Goal: Information Seeking & Learning: Learn about a topic

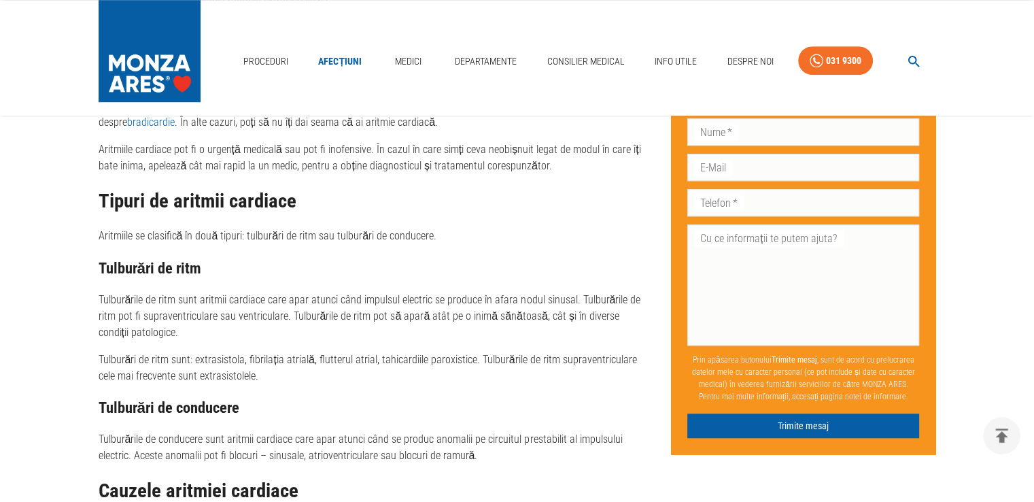
scroll to position [865, 0]
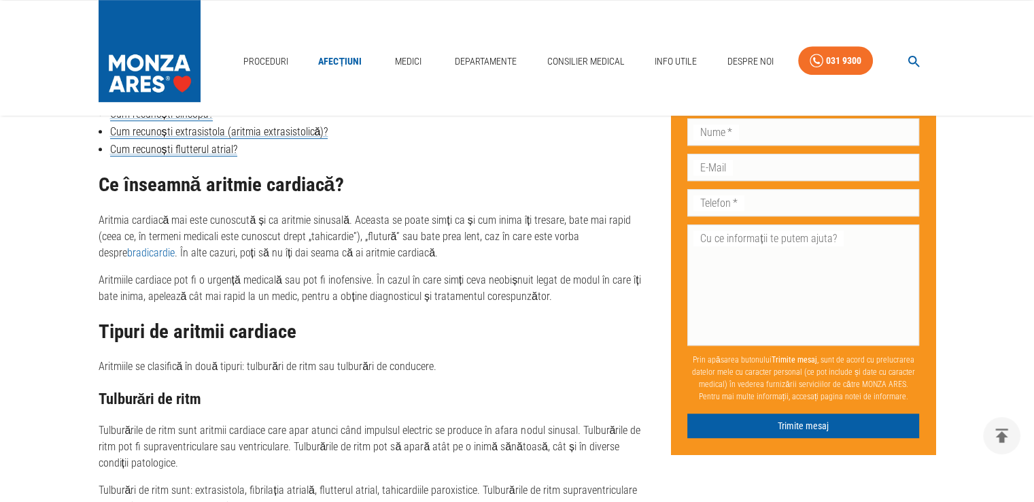
drag, startPoint x: 571, startPoint y: 228, endPoint x: 98, endPoint y: 135, distance: 482.2
copy div "Lor ipsumdolo sitametconse (adipisc elitseddoeiusm)? Tem incididun utlaboree do…"
click at [219, 179] on h2 "Ce înseamnă aritmie cardiacă?" at bounding box center [374, 185] width 551 height 22
click at [241, 133] on link "Cum recunoști extrasistola (aritmia extrasistolică)?" at bounding box center [219, 132] width 218 height 14
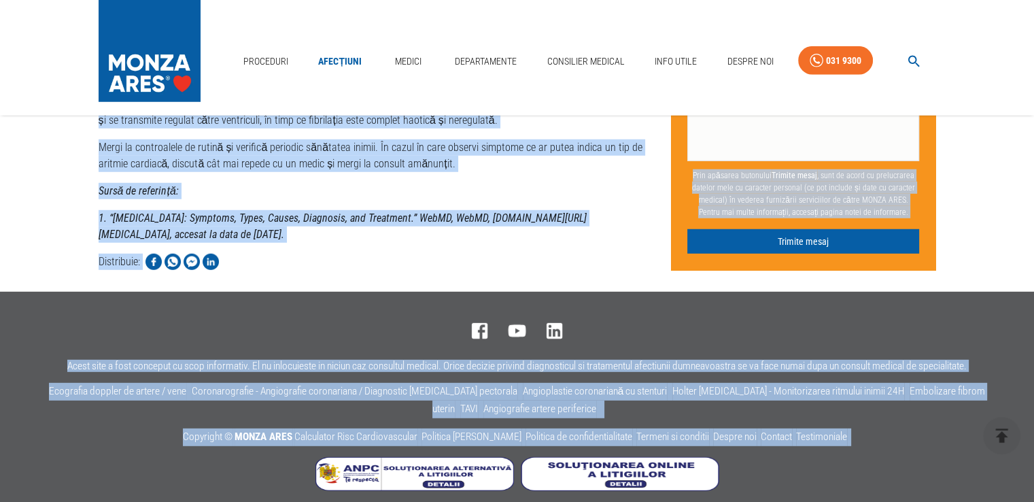
scroll to position [3777, 0]
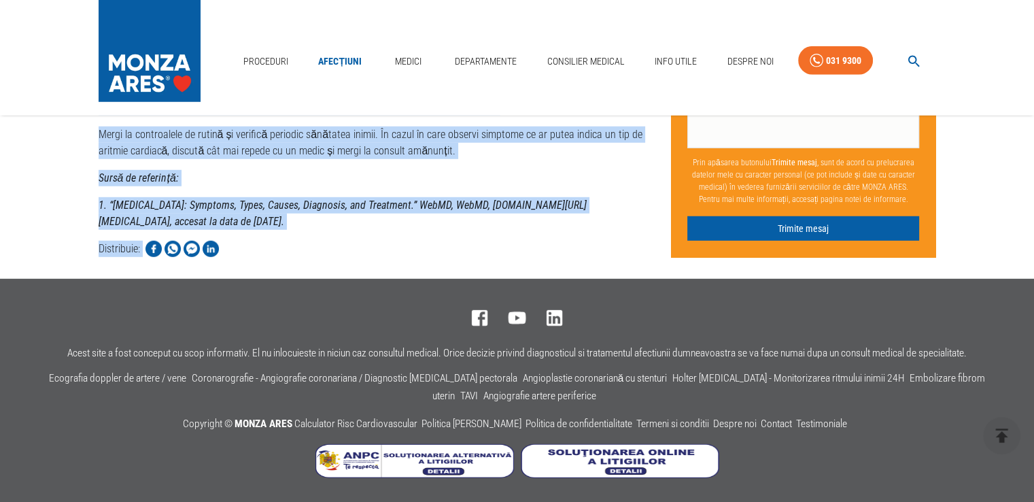
drag, startPoint x: 88, startPoint y: 128, endPoint x: 282, endPoint y: 251, distance: 229.1
copy div "Lor ipsumdolo sitametconse (adipisc elitseddoeiusm)? Temporincidi utla e dolore…"
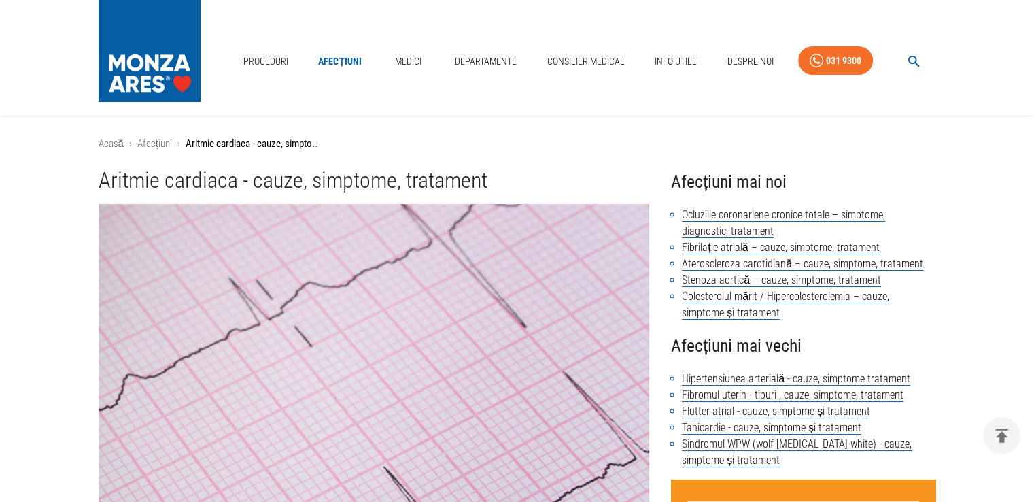
scroll to position [680, 0]
